Goal: Communication & Community: Answer question/provide support

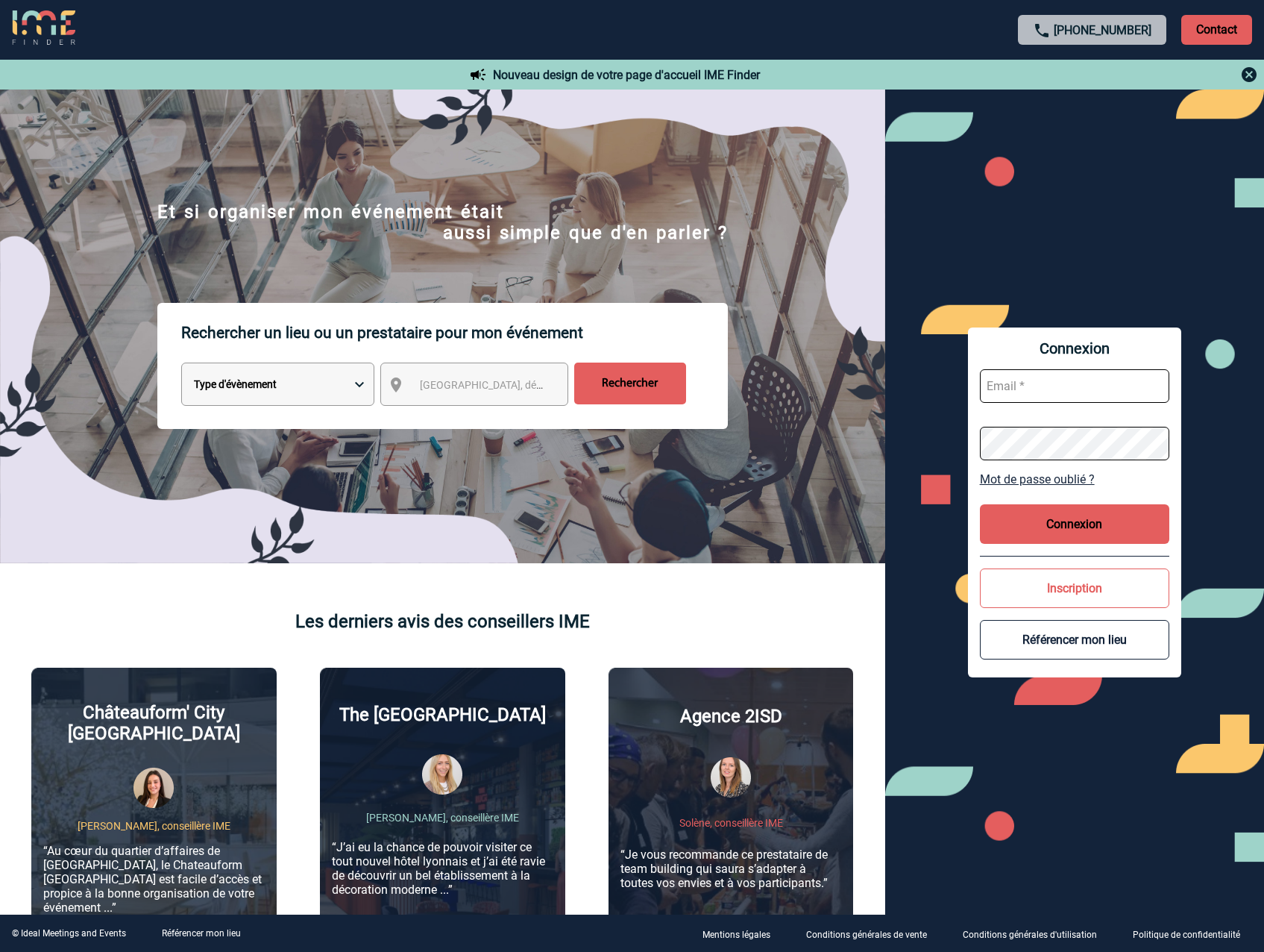
click at [1048, 385] on input "text" at bounding box center [1074, 386] width 189 height 34
type input "jennifer.brosse@capgemini.com"
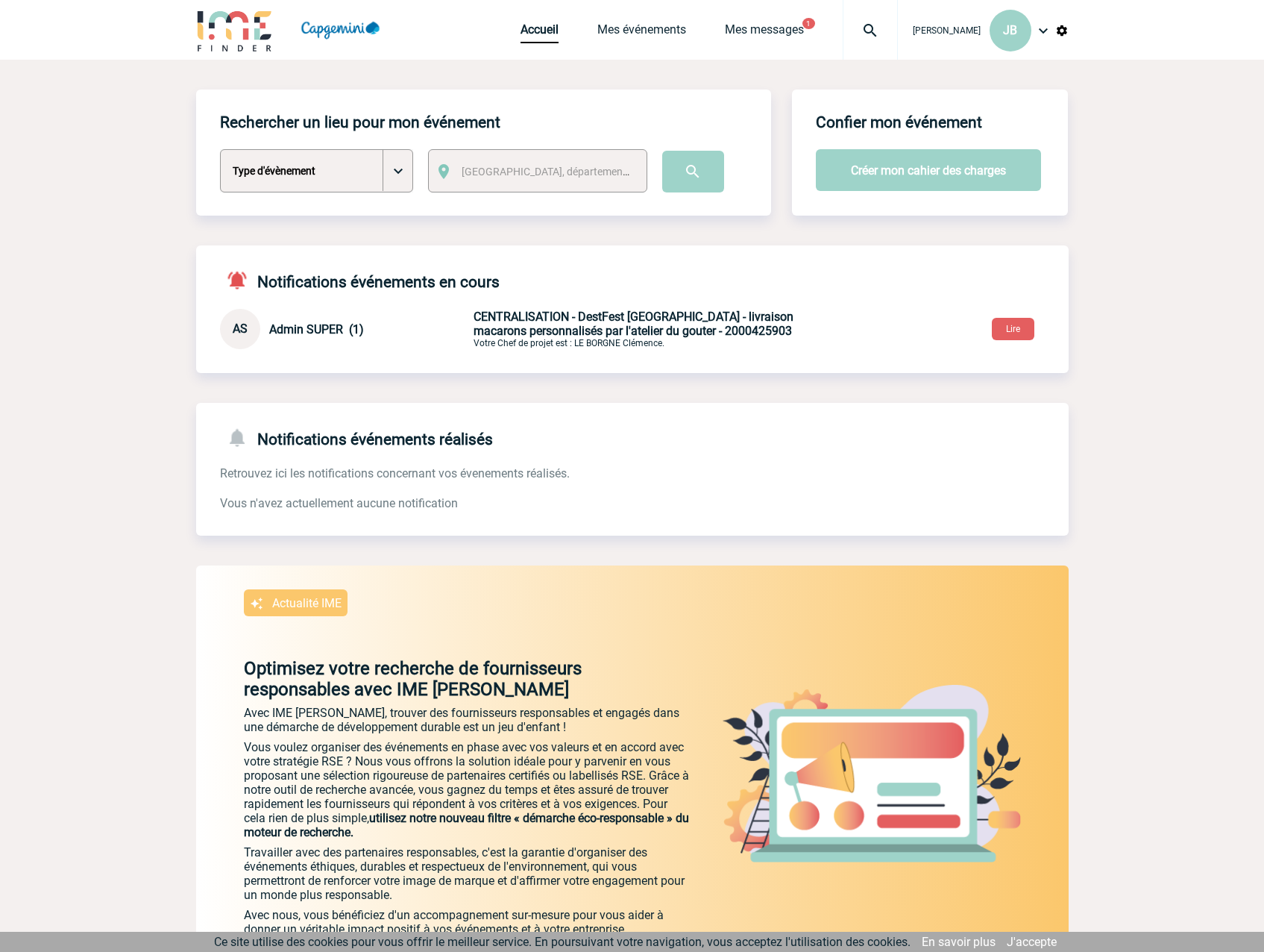
click at [293, 329] on span "Admin SUPER (1)" at bounding box center [317, 329] width 95 height 14
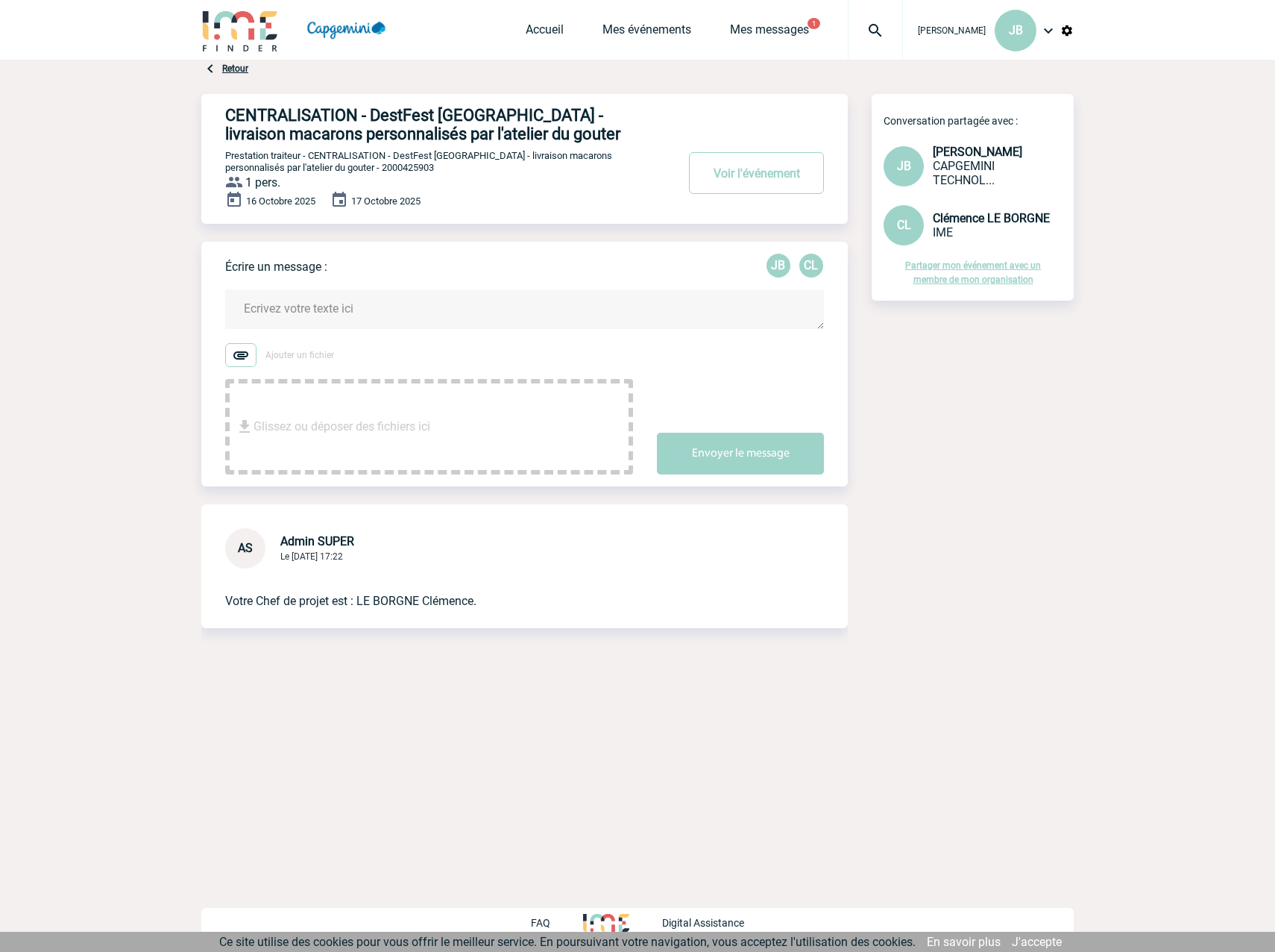
click at [291, 306] on textarea at bounding box center [524, 309] width 599 height 39
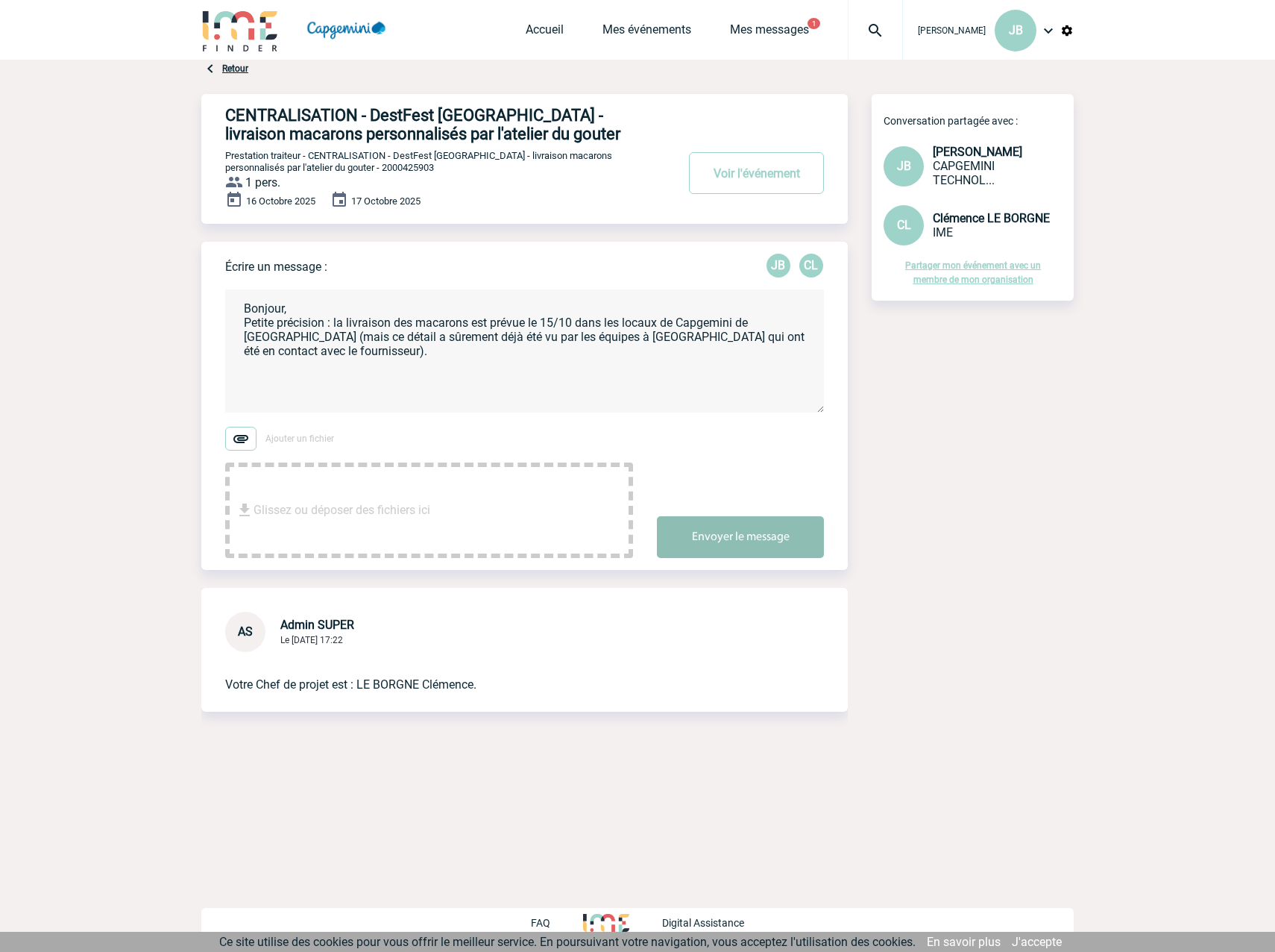
type textarea "Bonjour, Petite précision : la livraison des macarons est prévue le 15/10 dans …"
click at [747, 551] on button "Envoyer le message" at bounding box center [740, 536] width 167 height 42
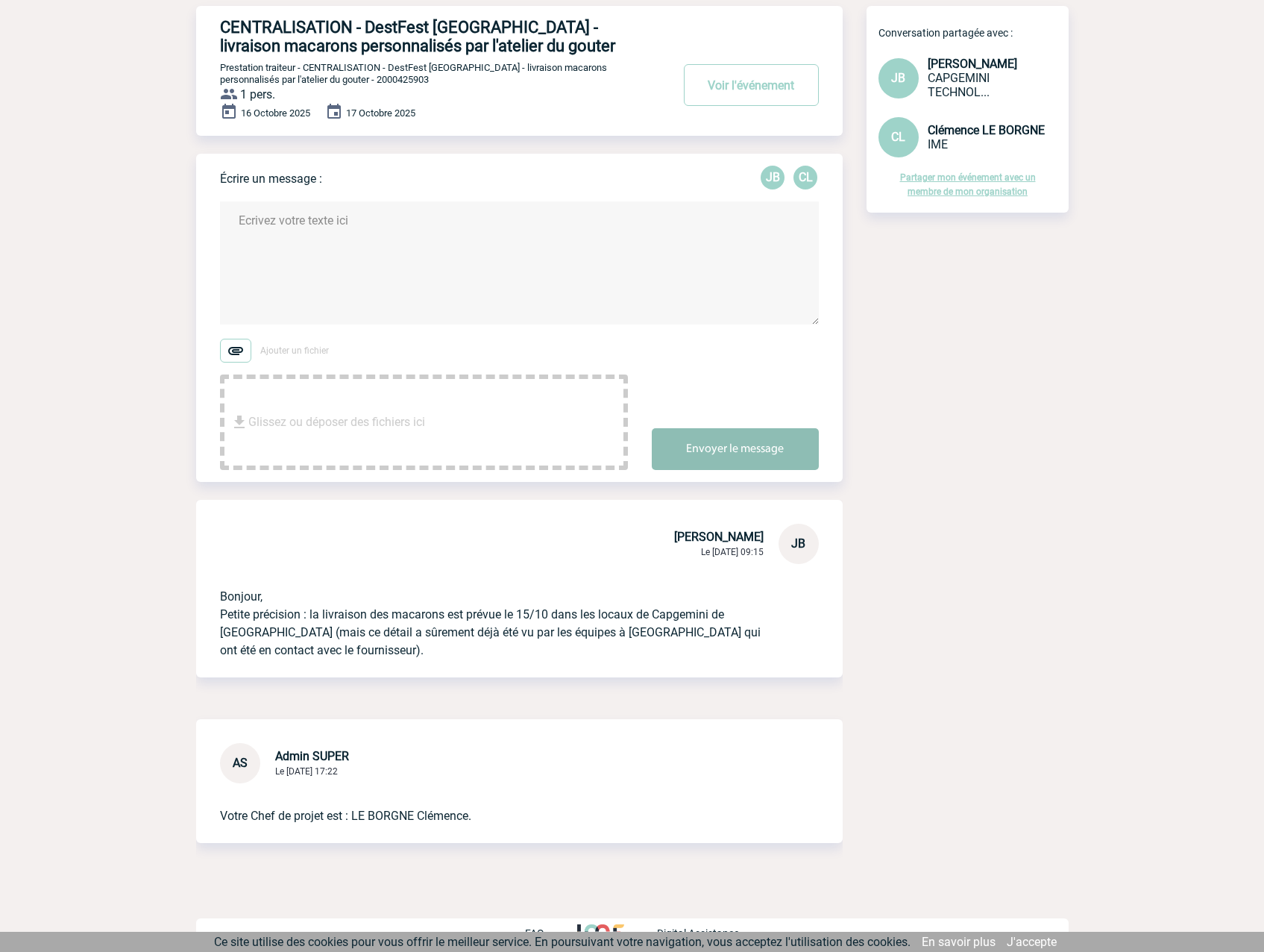
scroll to position [102, 0]
